Goal: Communication & Community: Answer question/provide support

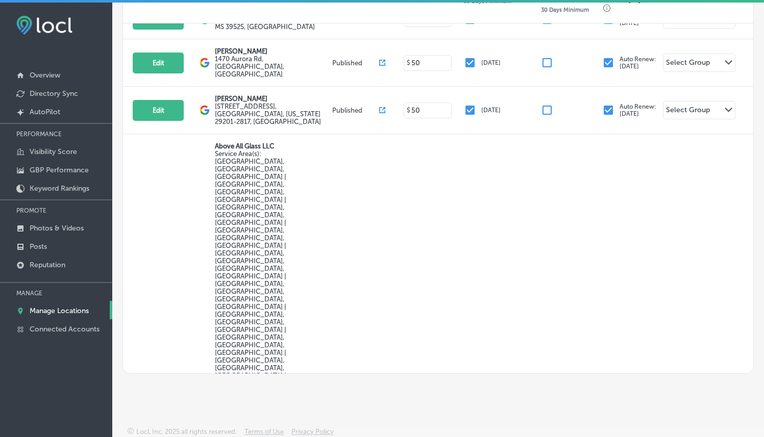
scroll to position [917, 0]
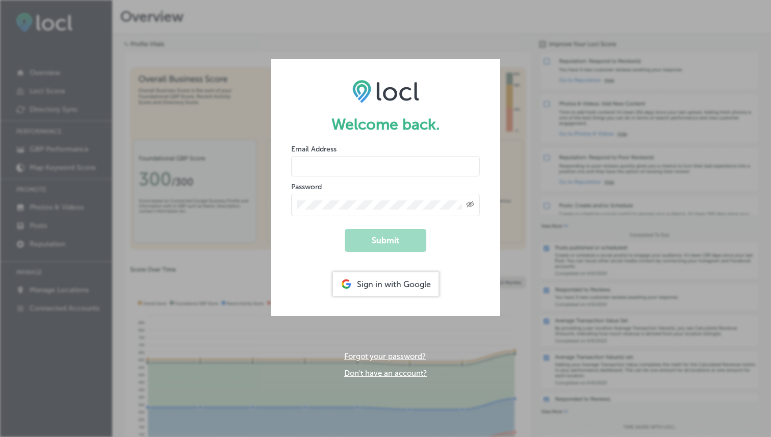
click at [402, 289] on div "Sign in with Google" at bounding box center [386, 283] width 106 height 23
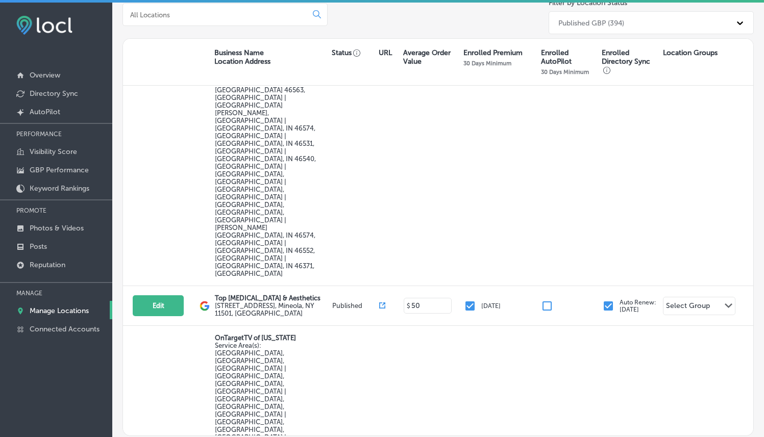
scroll to position [268, 0]
click at [71, 268] on link "Reputation" at bounding box center [56, 264] width 112 height 18
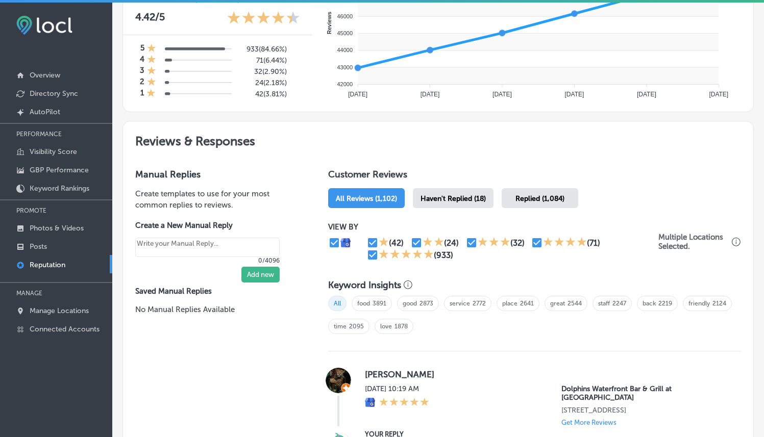
scroll to position [449, 0]
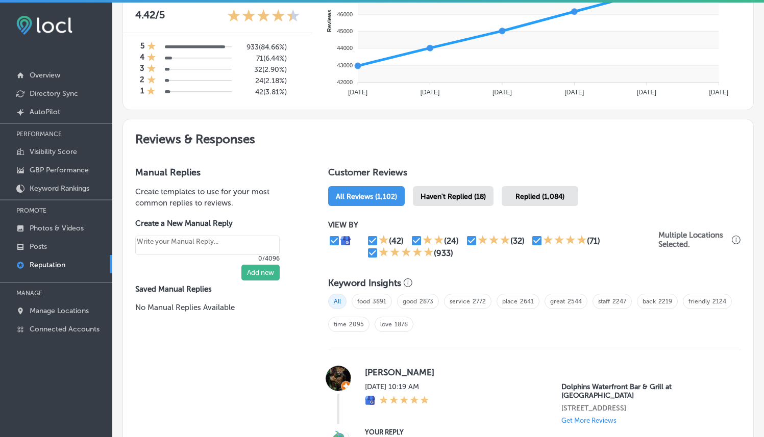
click at [440, 195] on span "Haven't Replied (18)" at bounding box center [452, 196] width 65 height 9
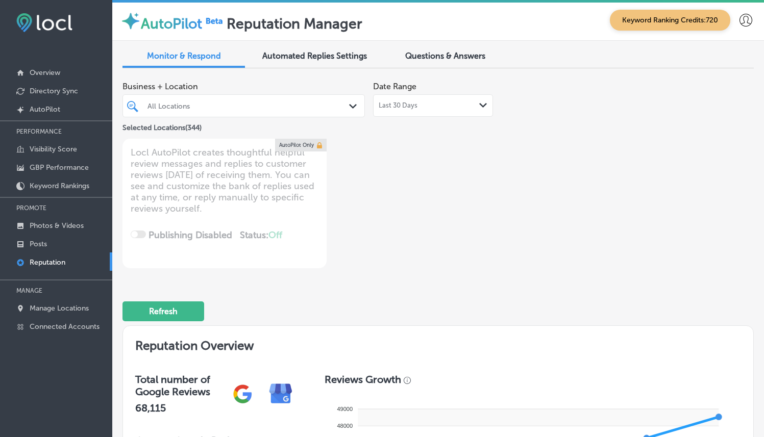
scroll to position [348, 0]
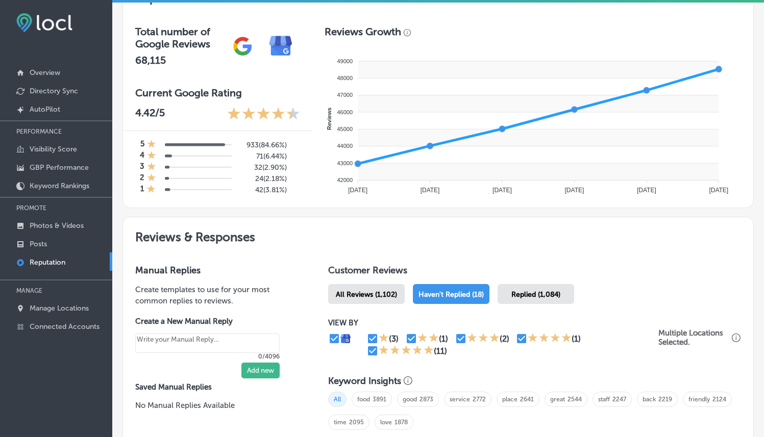
click at [549, 296] on div "Replied (1,084)" at bounding box center [535, 294] width 77 height 20
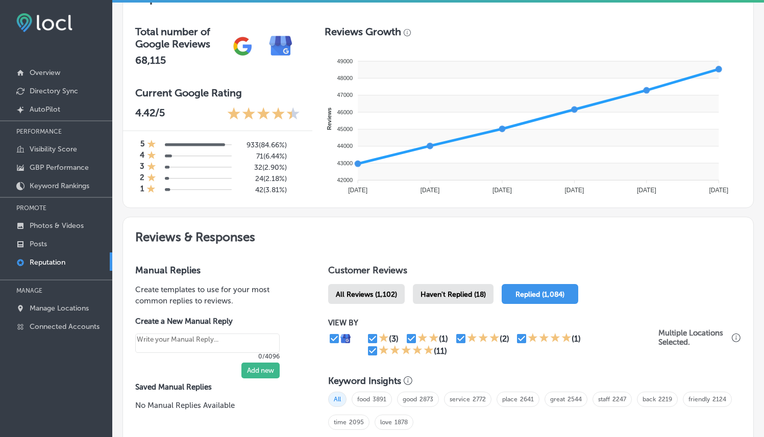
scroll to position [476, 0]
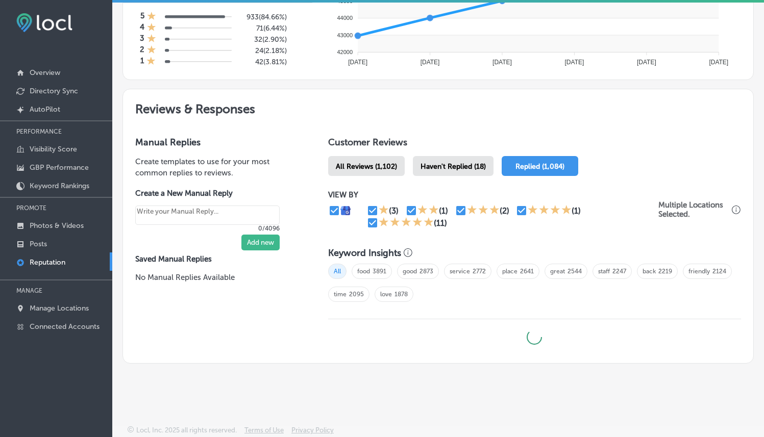
type textarea "x"
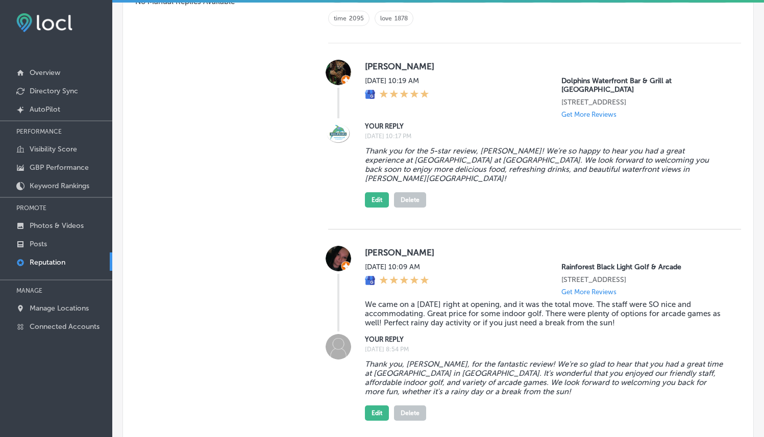
scroll to position [775, 0]
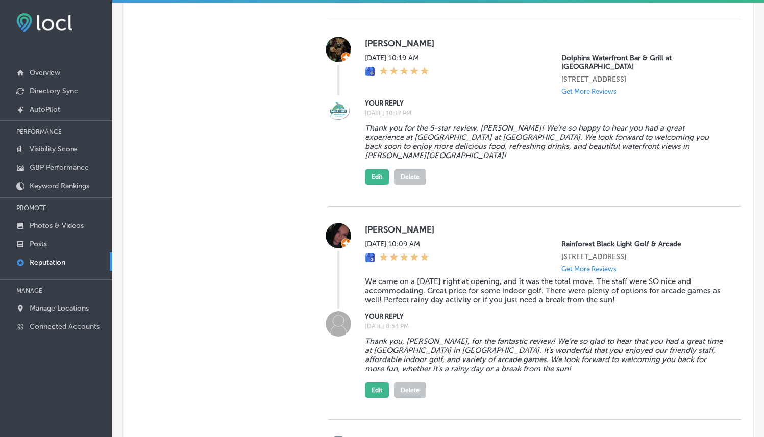
click at [511, 240] on div "[DATE] 10:09 AM [GEOGRAPHIC_DATA] [STREET_ADDRESS] Get More Reviews" at bounding box center [545, 256] width 360 height 33
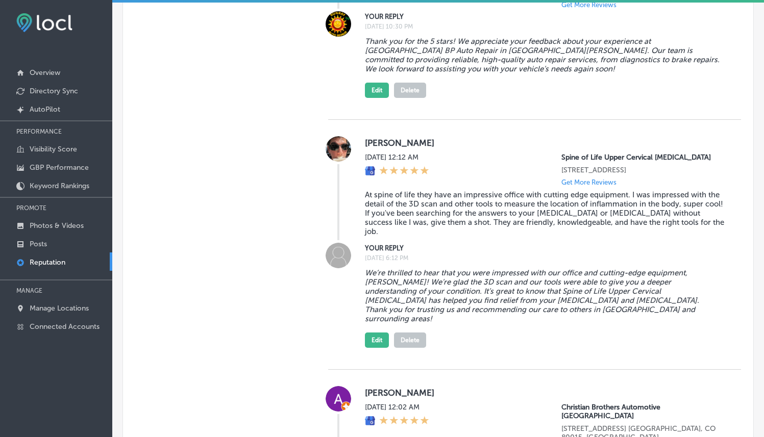
scroll to position [4453, 0]
